Goal: Navigation & Orientation: Understand site structure

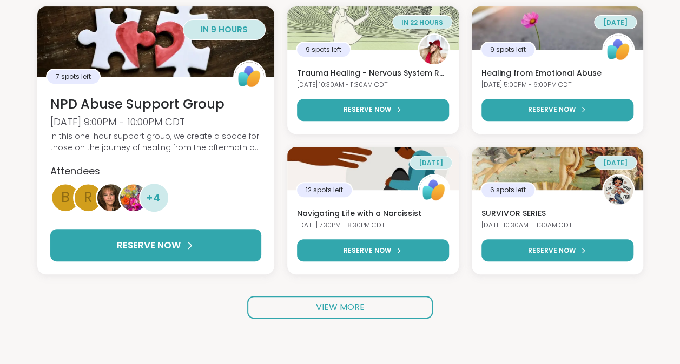
scroll to position [188, 0]
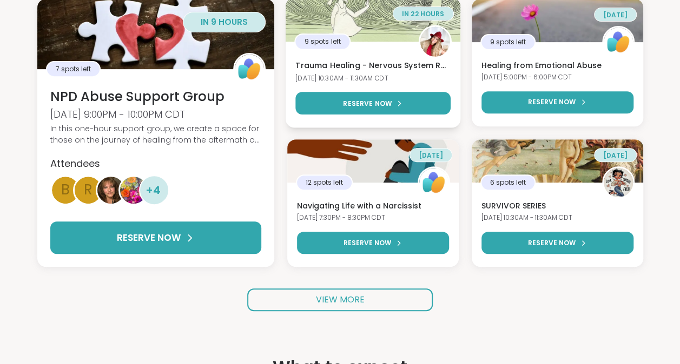
click at [415, 82] on div "Trauma Healing - Nervous System Regulation [DATE] 10:30AM - 11:30AM CDT" at bounding box center [373, 71] width 175 height 22
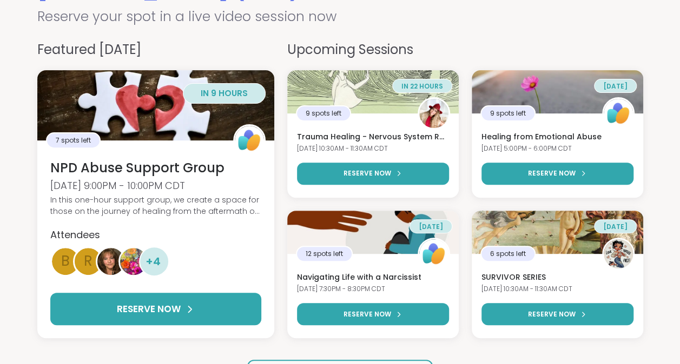
scroll to position [150, 0]
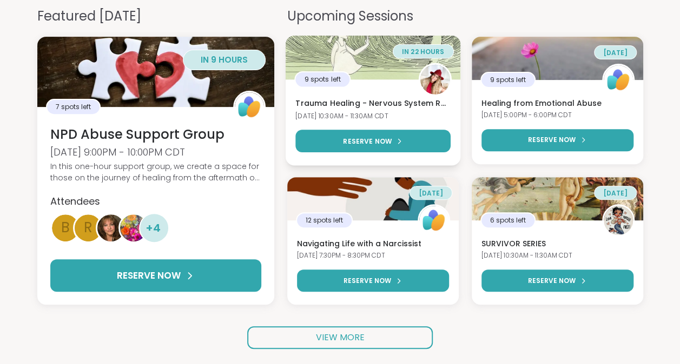
click at [385, 109] on h3 "Trauma Healing - Nervous System Regulation" at bounding box center [372, 103] width 155 height 11
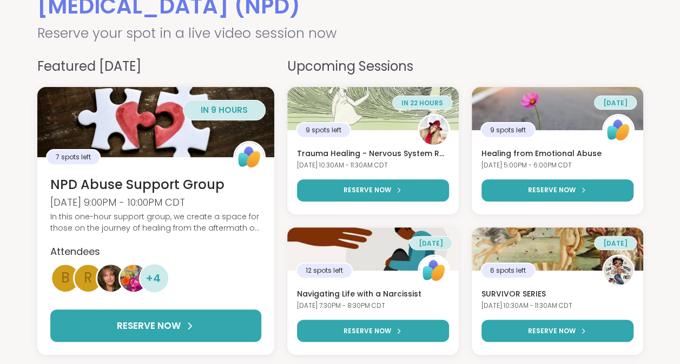
scroll to position [0, 0]
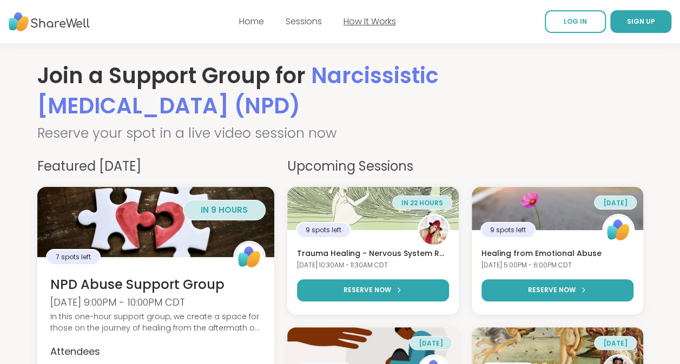
click at [396, 18] on link "How It Works" at bounding box center [369, 21] width 52 height 12
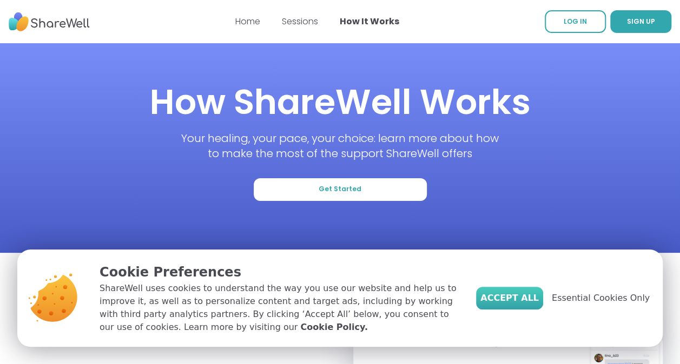
click at [502, 292] on span "Accept All" at bounding box center [509, 298] width 58 height 13
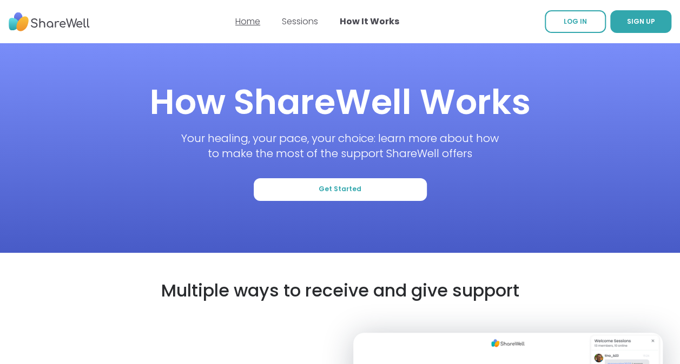
click at [235, 26] on link "Home" at bounding box center [247, 21] width 25 height 12
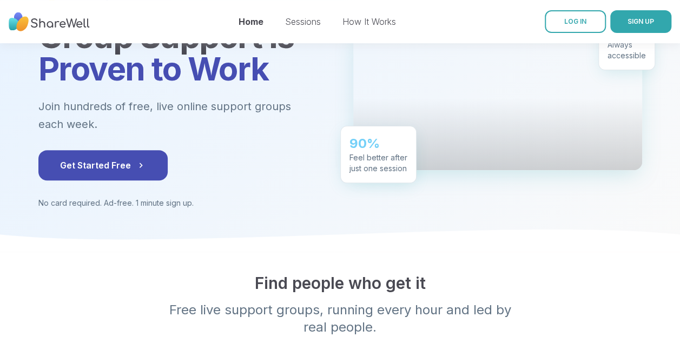
scroll to position [125, 0]
